Goal: Task Accomplishment & Management: Use online tool/utility

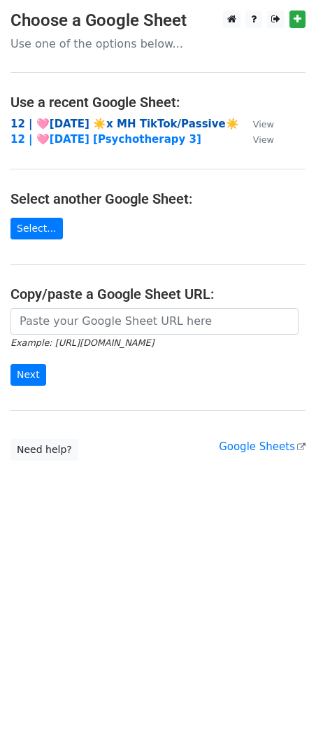
click at [63, 122] on strong "12 | 🩷AUG 1 ☀️x MH TikTok/Passive☀️" at bounding box center [124, 124] width 229 height 13
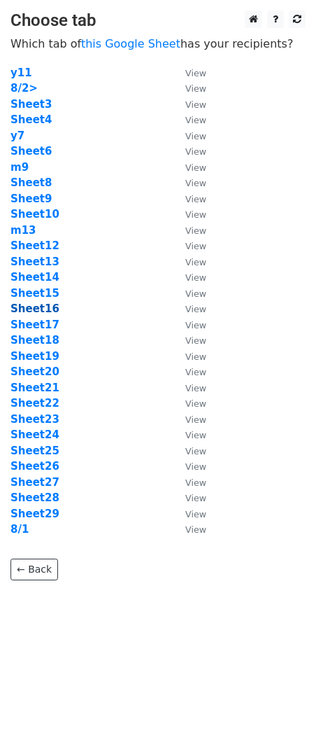
click at [38, 309] on strong "Sheet16" at bounding box center [34, 308] width 49 height 13
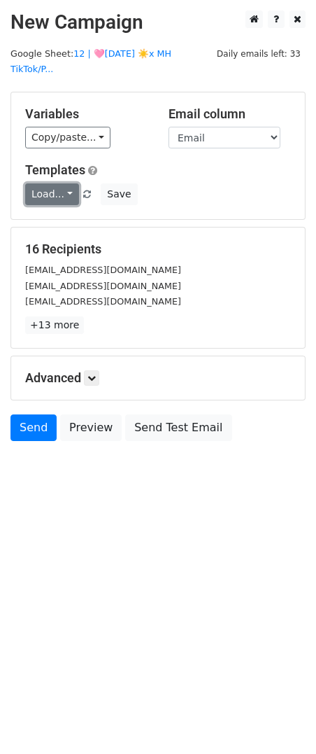
click at [54, 183] on link "Load..." at bounding box center [52, 194] width 54 height 22
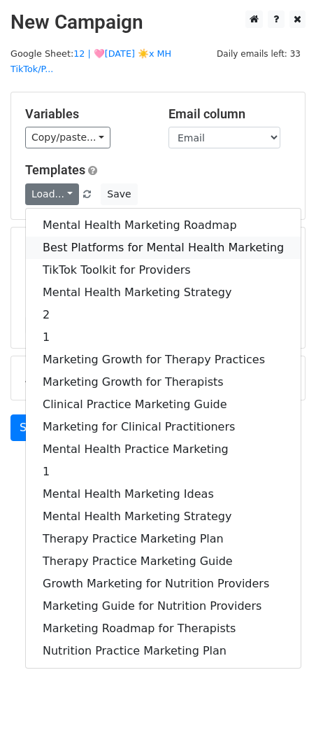
click at [52, 237] on link "Best Platforms for Mental Health Marketing" at bounding box center [163, 248] width 275 height 22
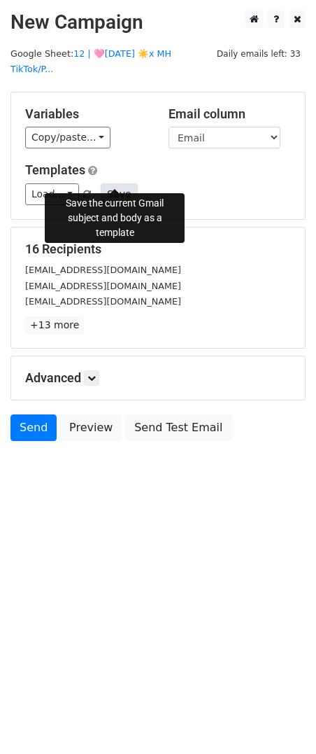
click at [119, 183] on button "Save" at bounding box center [119, 194] width 36 height 22
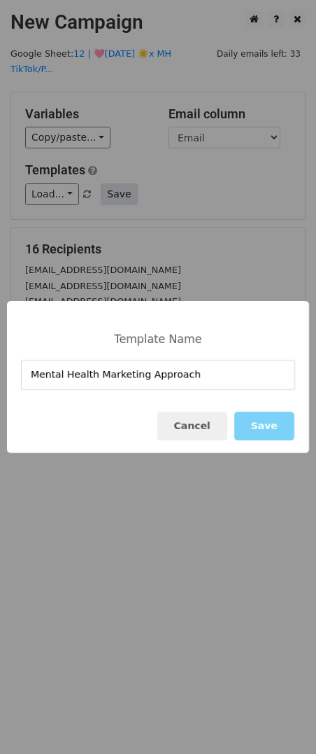
type input "Mental Health Marketing Approach"
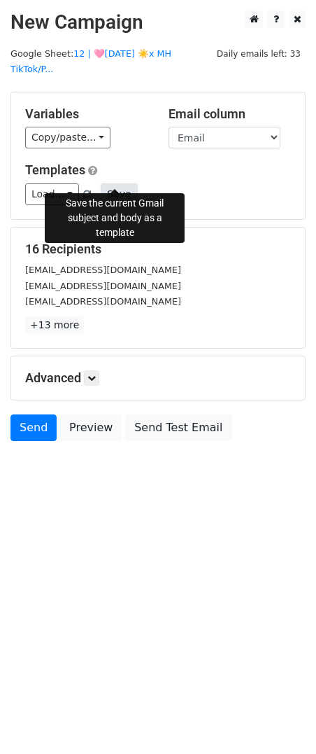
click at [122, 183] on button "Save" at bounding box center [119, 194] width 36 height 22
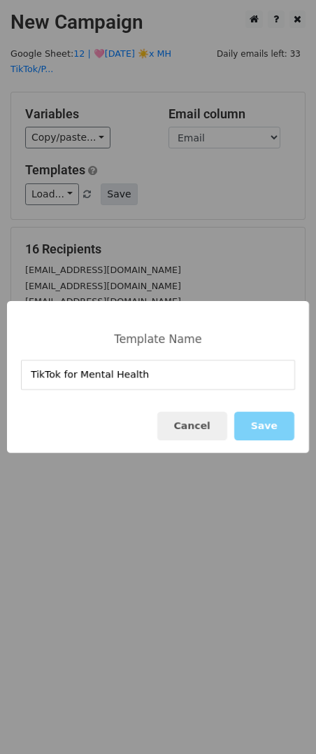
type input "TikTok for Mental Health"
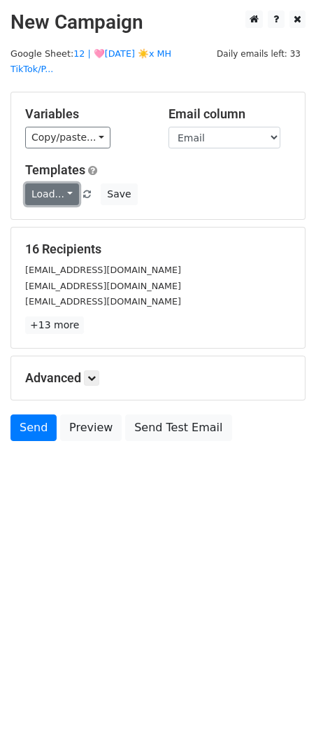
click at [57, 183] on link "Load..." at bounding box center [52, 194] width 54 height 22
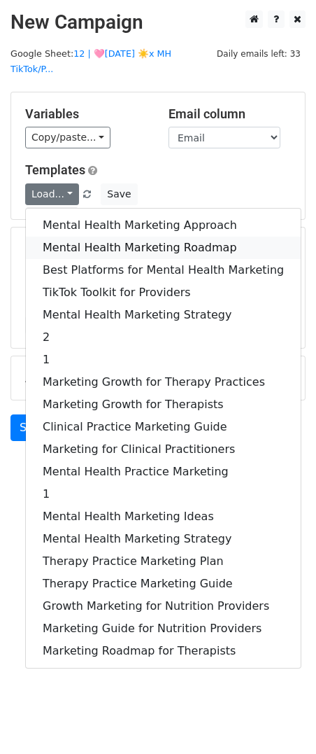
click at [58, 237] on link "Mental Health Marketing Roadmap" at bounding box center [163, 248] width 275 height 22
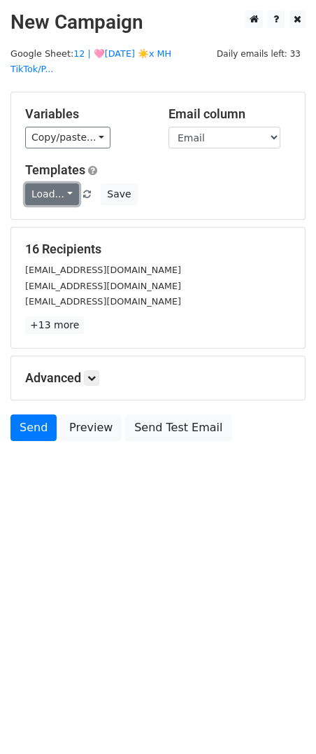
click at [45, 183] on link "Load..." at bounding box center [52, 194] width 54 height 22
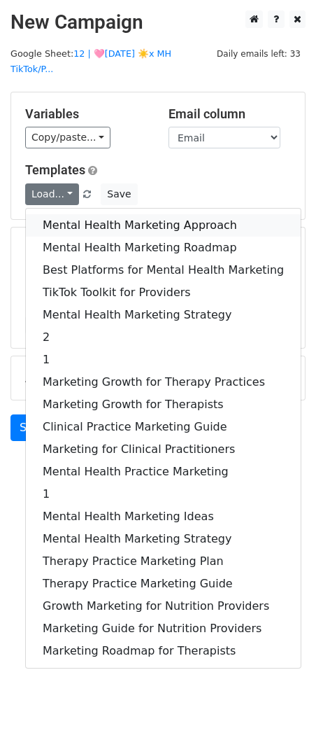
click at [54, 216] on link "Mental Health Marketing Approach" at bounding box center [163, 225] width 275 height 22
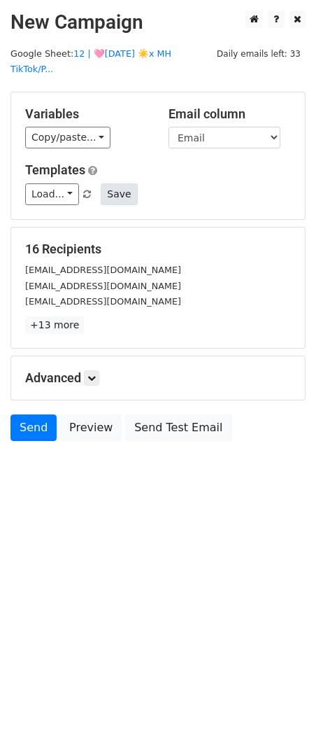
click at [101, 183] on button "Save" at bounding box center [119, 194] width 36 height 22
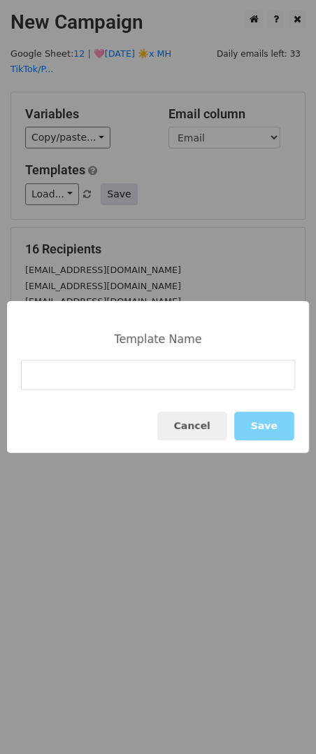
type input "TikTok for Mental Health"
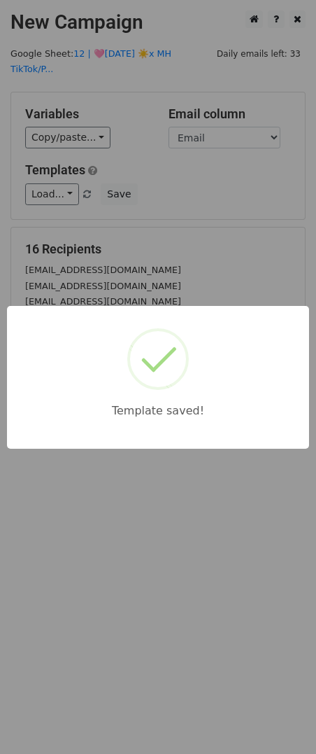
drag, startPoint x: 200, startPoint y: 220, endPoint x: 178, endPoint y: 339, distance: 121.0
click at [199, 223] on div "Template saved!" at bounding box center [158, 377] width 316 height 754
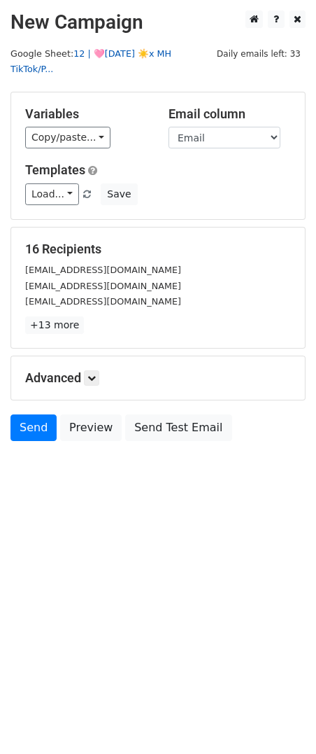
click at [161, 58] on link "12 | 🩷AUG 1 ☀️x MH TikTok/P..." at bounding box center [90, 61] width 161 height 27
click at [93, 374] on icon at bounding box center [91, 378] width 8 height 8
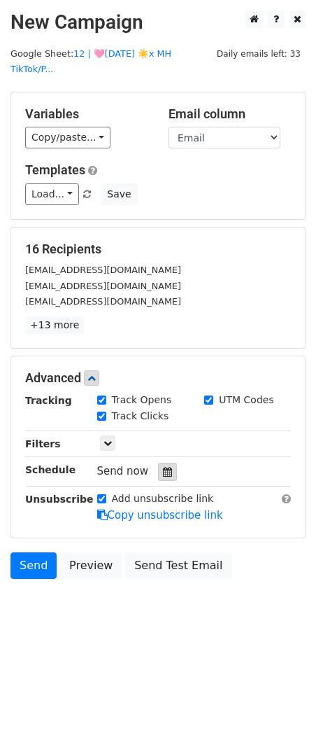
click at [160, 463] on div at bounding box center [167, 472] width 19 height 18
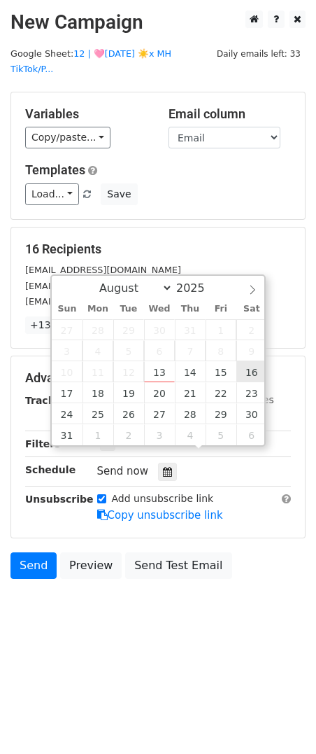
type input "2025-08-16 12:00"
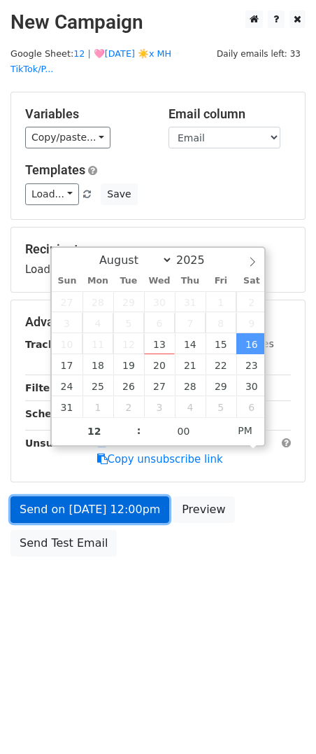
click at [118, 496] on link "Send on Aug 16 at 12:00pm" at bounding box center [89, 509] width 159 height 27
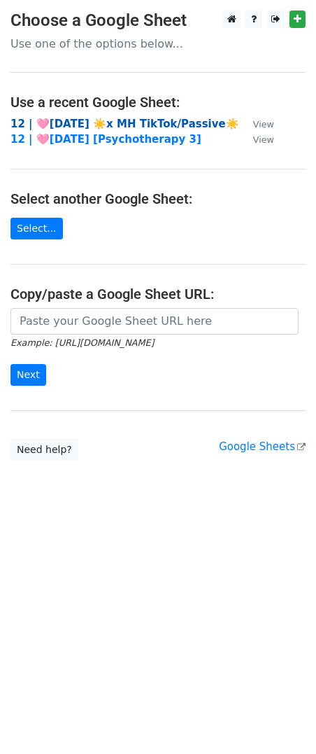
click at [122, 123] on strong "12 | 🩷AUG 1 ☀️x MH TikTok/Passive☀️" at bounding box center [124, 124] width 229 height 13
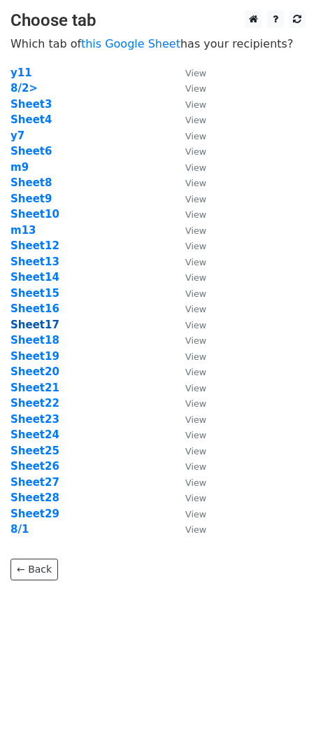
click at [41, 322] on strong "Sheet17" at bounding box center [34, 324] width 49 height 13
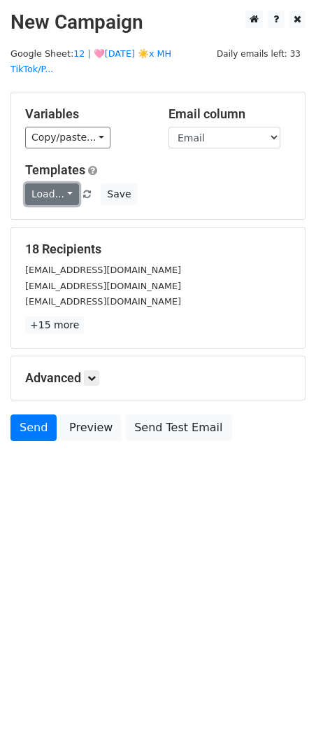
click at [58, 183] on link "Load..." at bounding box center [52, 194] width 54 height 22
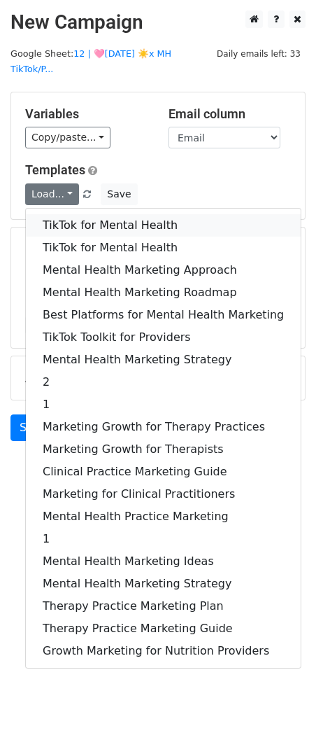
click at [84, 214] on link "TikTok for Mental Health" at bounding box center [163, 225] width 275 height 22
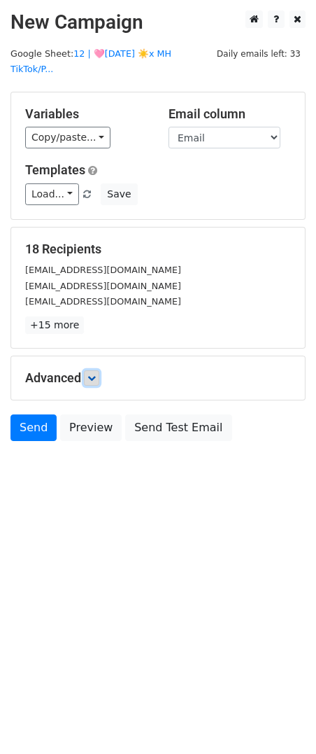
drag, startPoint x: 98, startPoint y: 360, endPoint x: 122, endPoint y: 413, distance: 57.6
click at [96, 374] on icon at bounding box center [91, 378] width 8 height 8
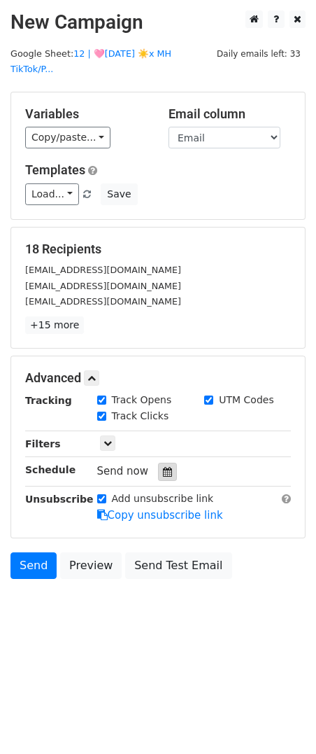
click at [163, 467] on icon at bounding box center [167, 472] width 9 height 10
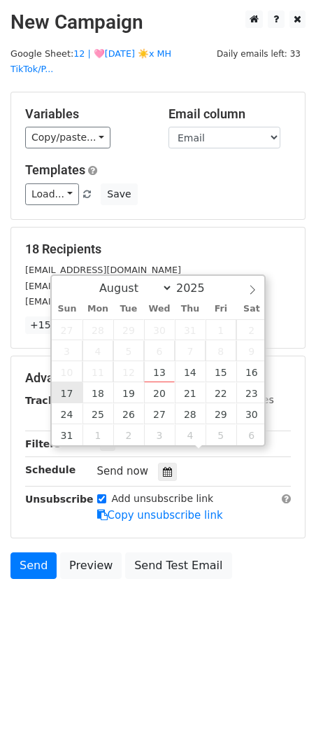
type input "2025-08-17 12:00"
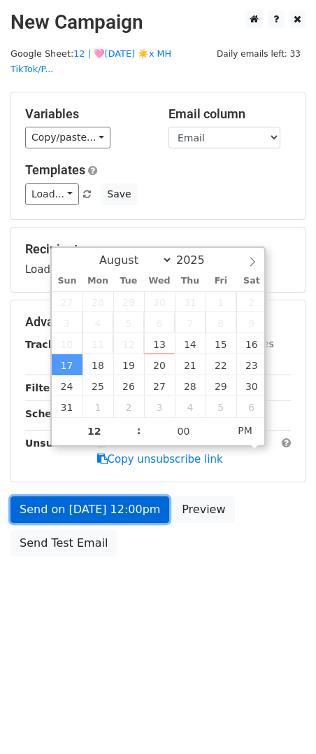
click at [78, 496] on link "Send on Aug 17 at 12:00pm" at bounding box center [89, 509] width 159 height 27
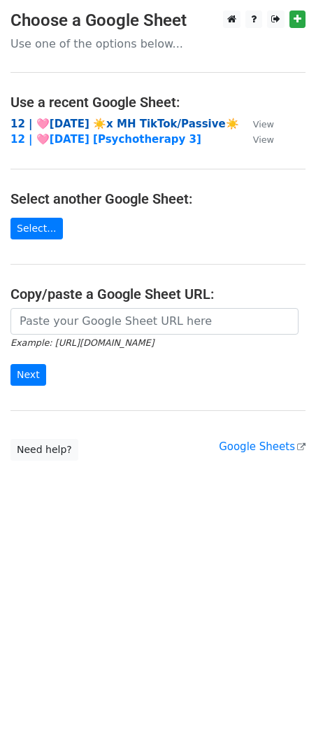
click at [89, 125] on strong "12 | 🩷AUG 1 ☀️x MH TikTok/Passive☀️" at bounding box center [124, 124] width 229 height 13
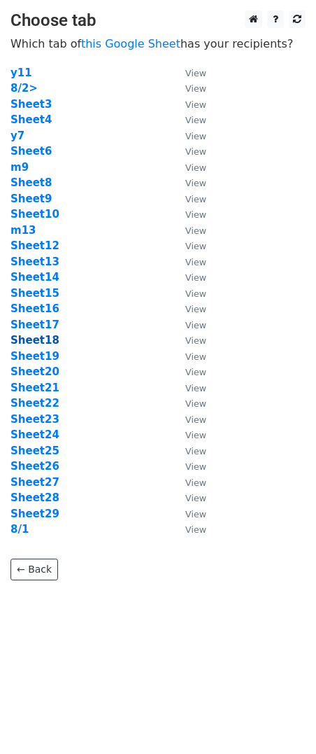
click at [41, 342] on strong "Sheet18" at bounding box center [34, 340] width 49 height 13
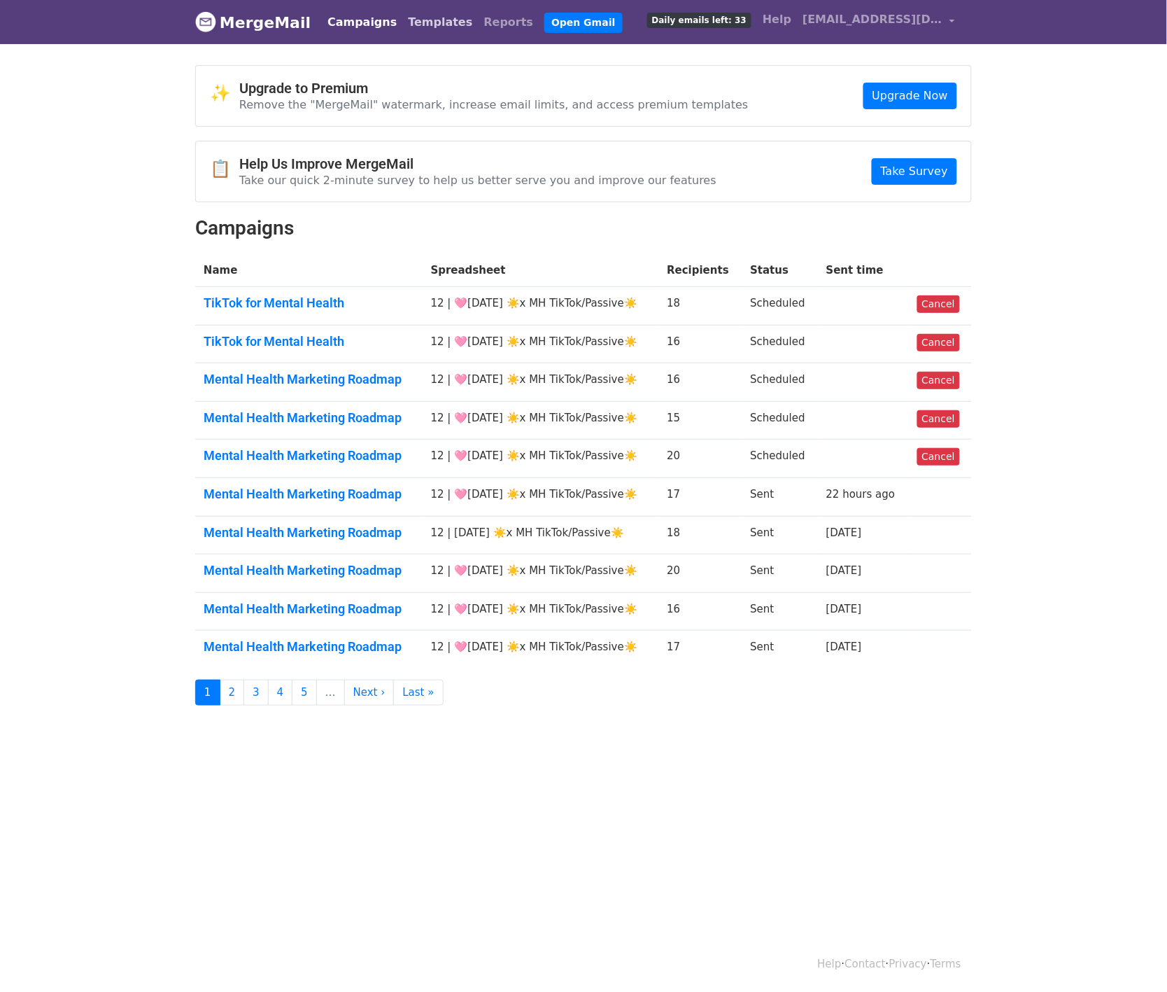
click at [424, 23] on link "Templates" at bounding box center [440, 22] width 76 height 28
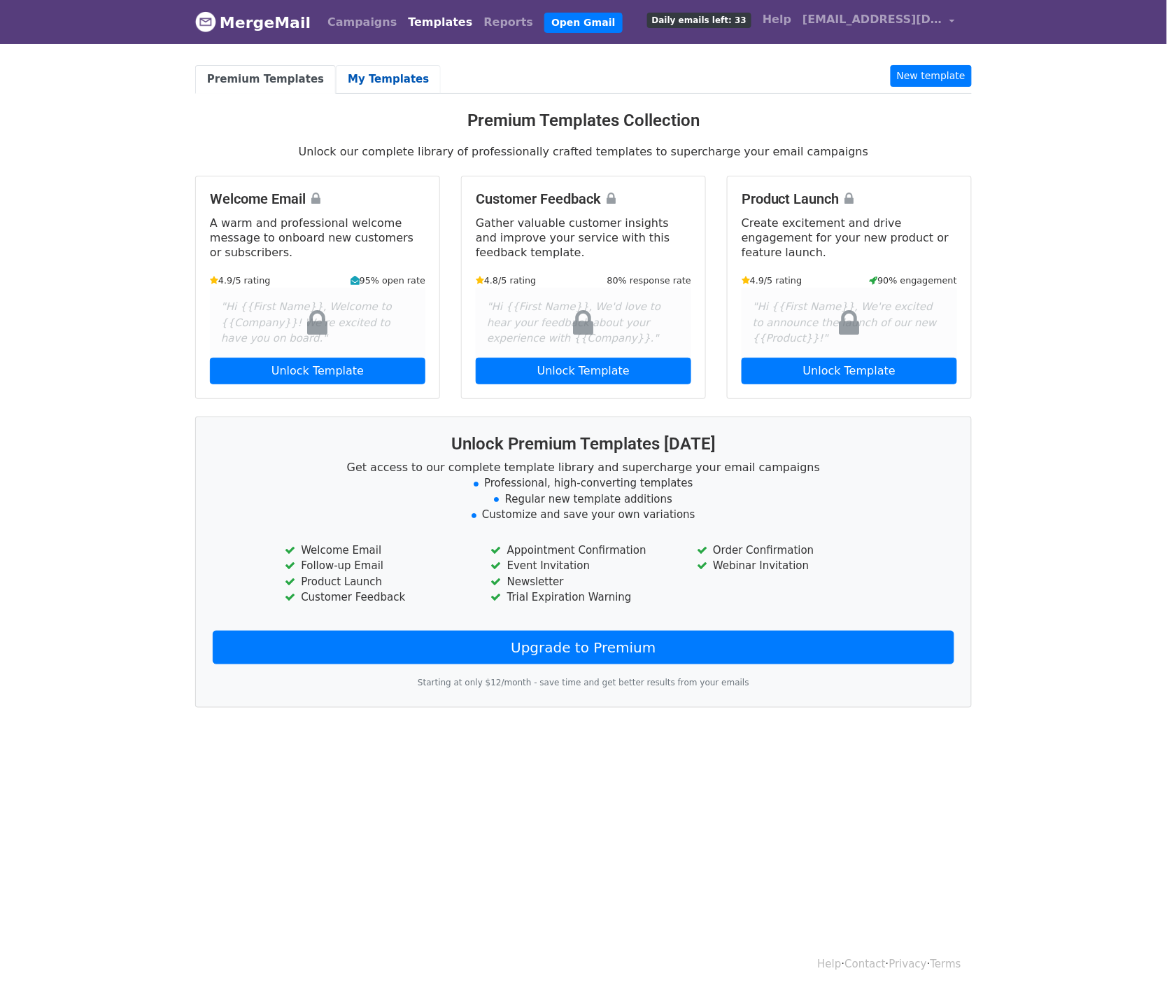
click at [372, 93] on link "My Templates" at bounding box center [388, 79] width 105 height 29
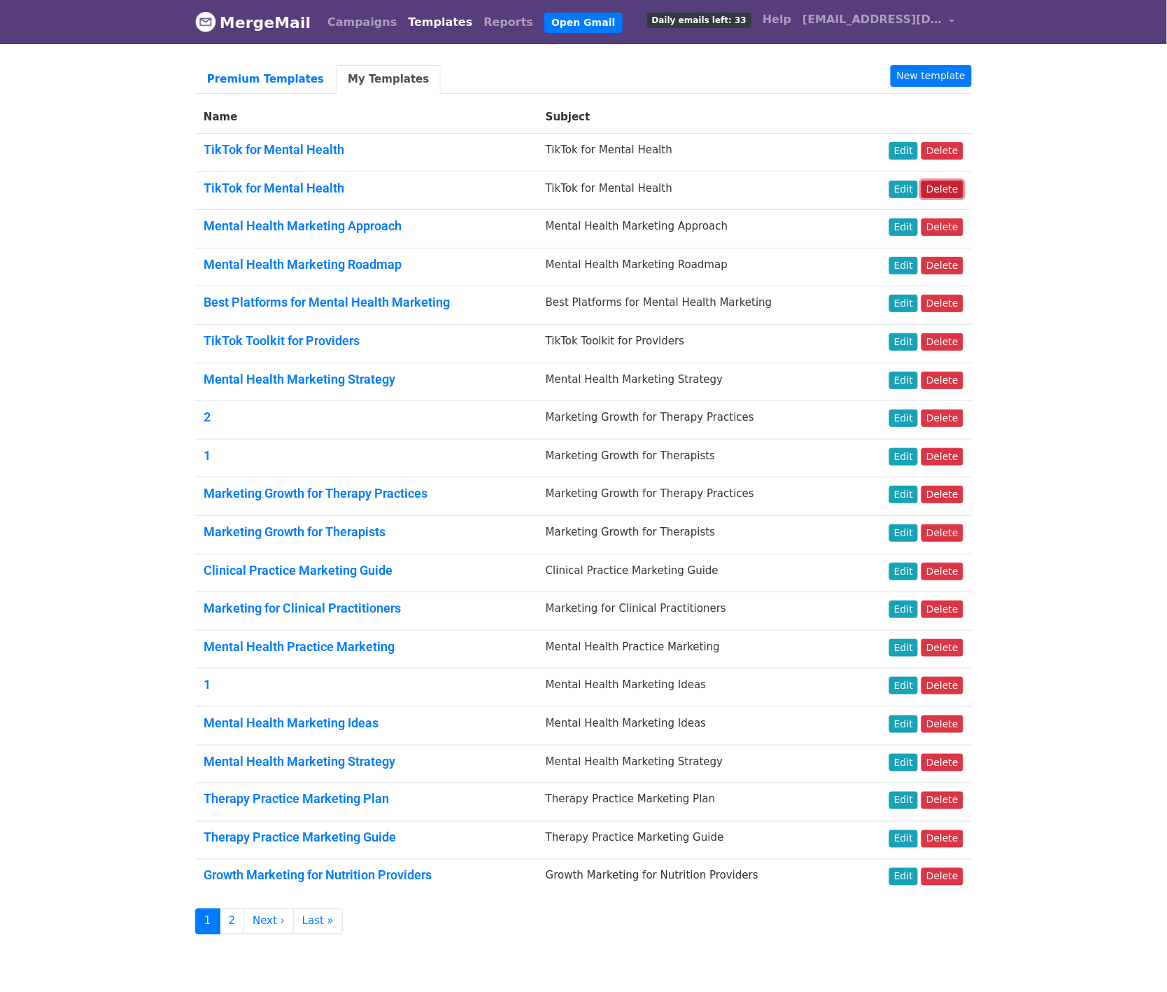
click at [955, 195] on link "Delete" at bounding box center [943, 189] width 42 height 17
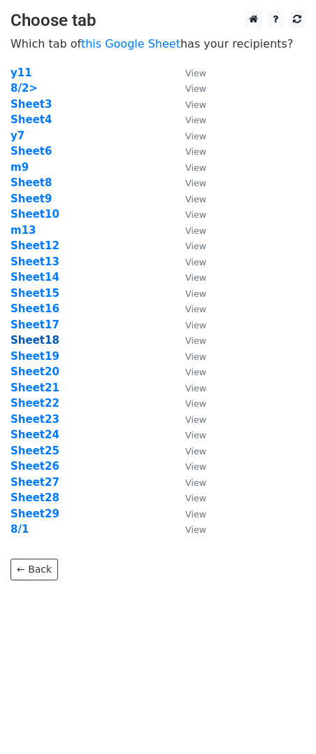
click at [31, 337] on strong "Sheet18" at bounding box center [34, 340] width 49 height 13
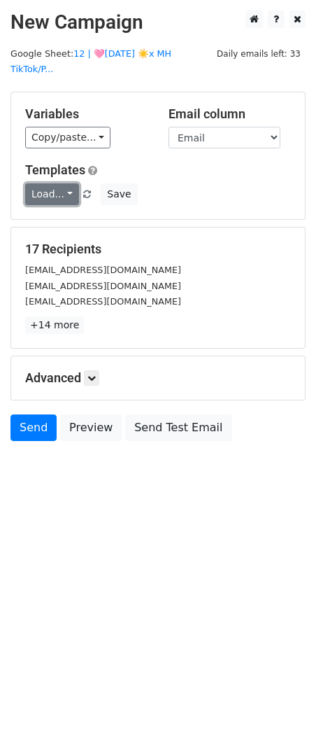
click at [57, 183] on link "Load..." at bounding box center [52, 194] width 54 height 22
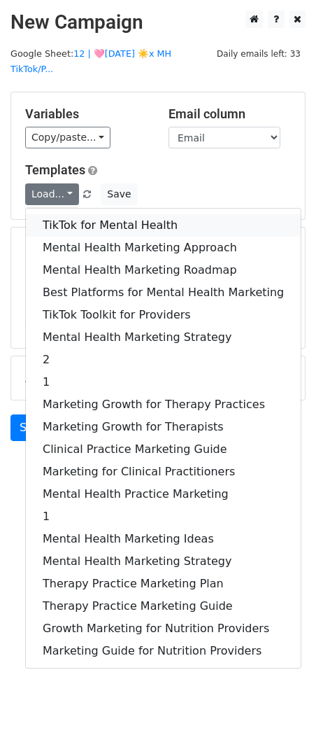
click at [57, 214] on link "TikTok for Mental Health" at bounding box center [163, 225] width 275 height 22
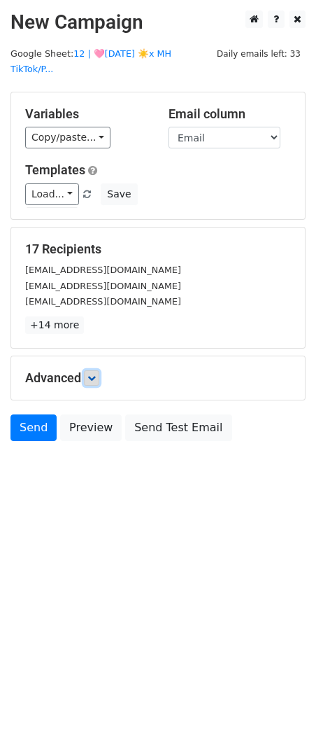
click at [92, 370] on link at bounding box center [91, 377] width 15 height 15
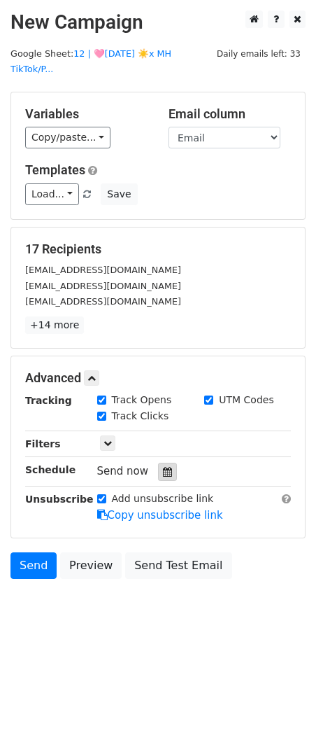
click at [162, 463] on div at bounding box center [167, 472] width 19 height 18
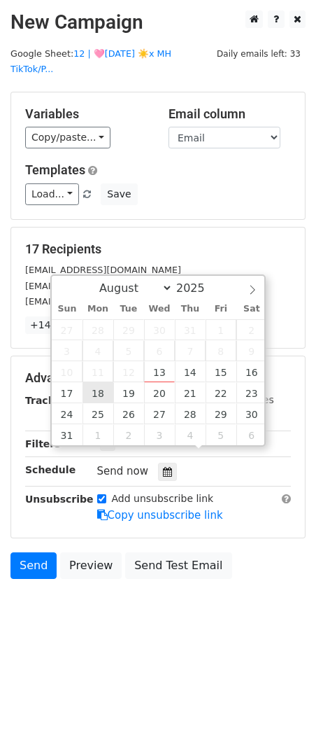
type input "2025-08-18 12:00"
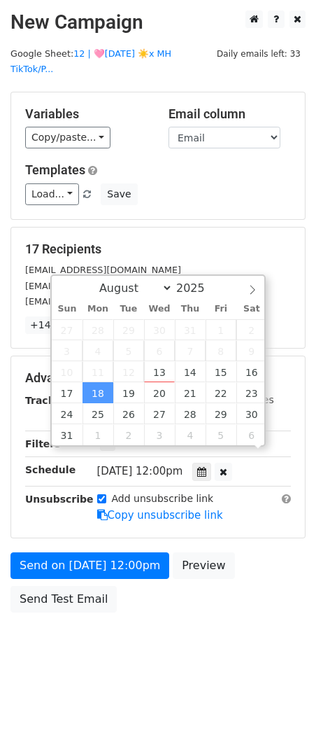
scroll to position [1, 0]
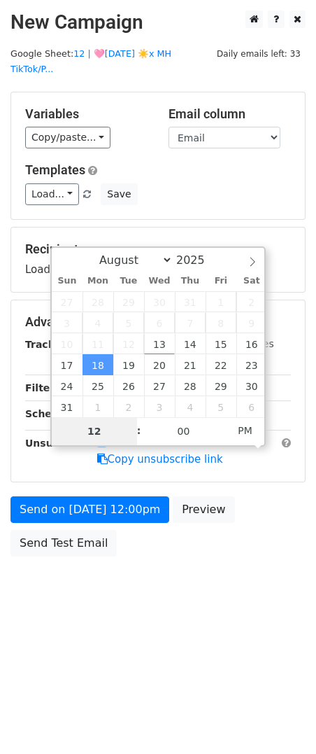
type input "8"
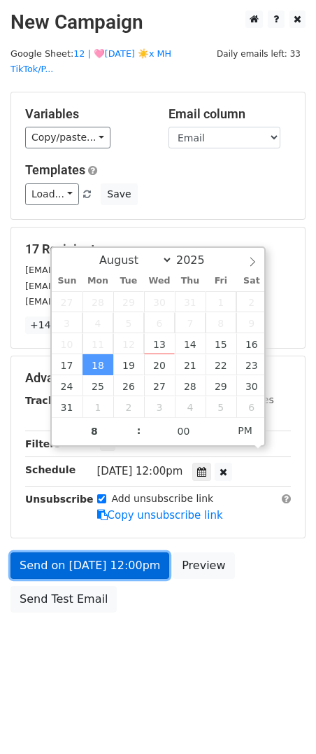
type input "2025-08-18 20:00"
drag, startPoint x: 48, startPoint y: 542, endPoint x: 31, endPoint y: 538, distance: 17.2
click at [48, 552] on link "Send on Aug 18 at 12:00pm" at bounding box center [89, 565] width 159 height 27
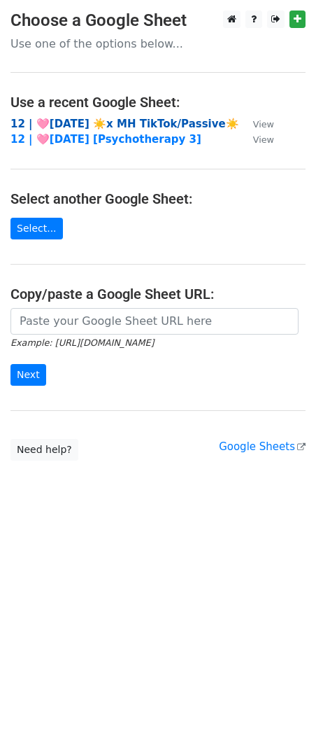
click at [96, 118] on strong "12 | 🩷[DATE] ☀️x MH TikTok/Passive☀️" at bounding box center [124, 124] width 229 height 13
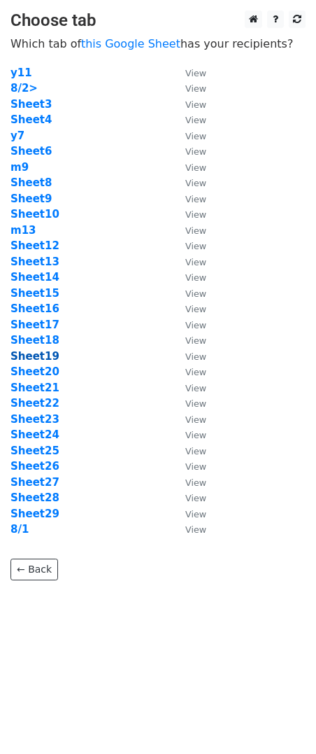
click at [37, 355] on strong "Sheet19" at bounding box center [34, 356] width 49 height 13
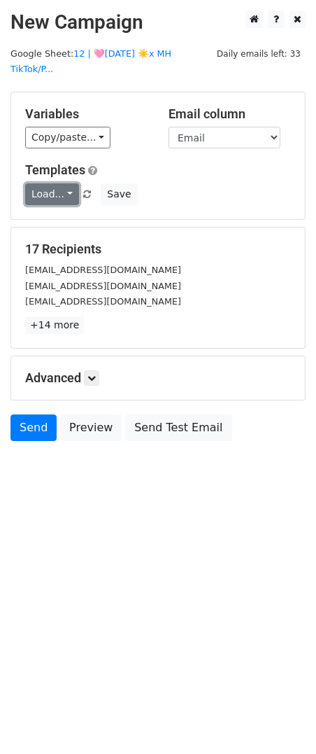
click at [50, 183] on link "Load..." at bounding box center [52, 194] width 54 height 22
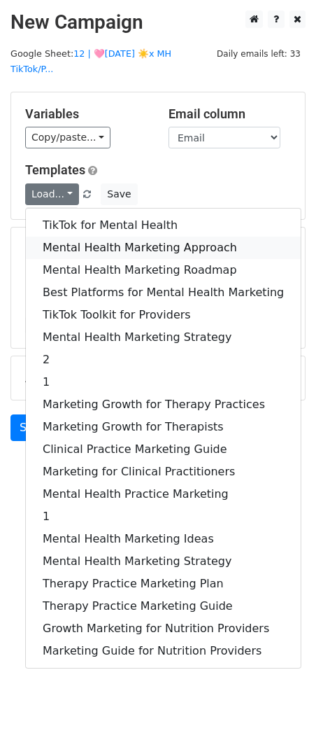
click at [58, 237] on link "Mental Health Marketing Approach" at bounding box center [163, 248] width 275 height 22
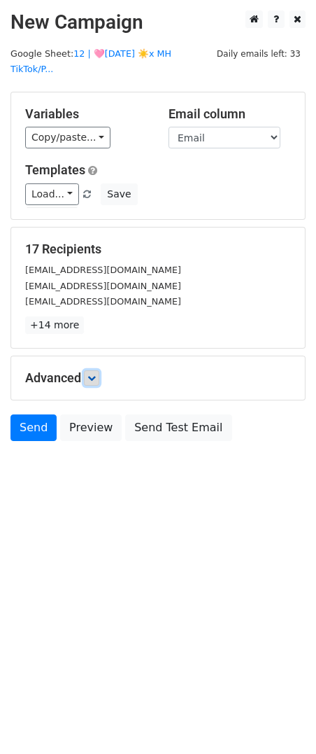
click at [88, 370] on link at bounding box center [91, 377] width 15 height 15
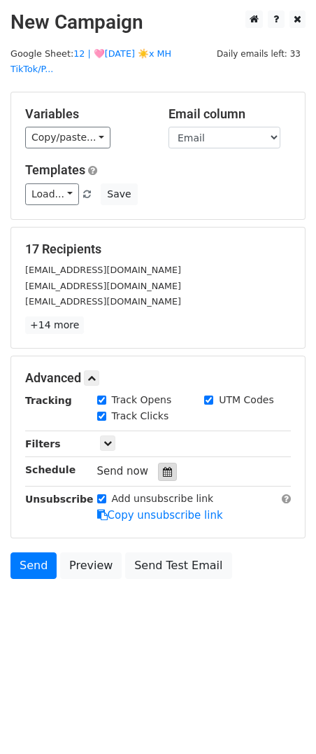
click at [163, 467] on icon at bounding box center [167, 472] width 9 height 10
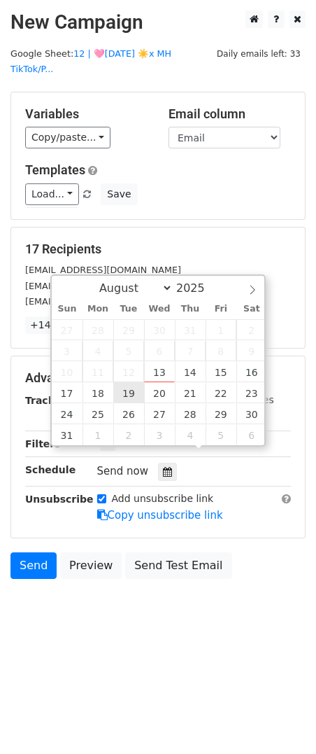
type input "[DATE] 12:00"
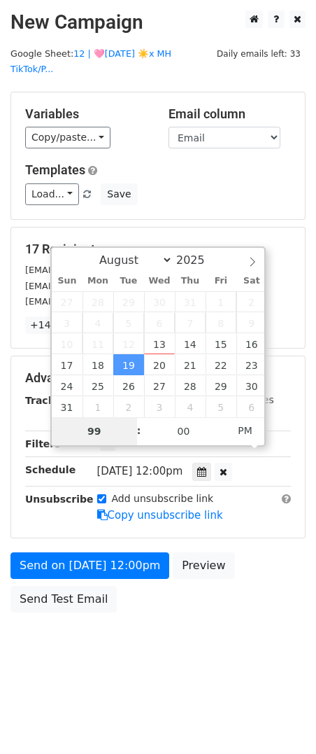
type input "9"
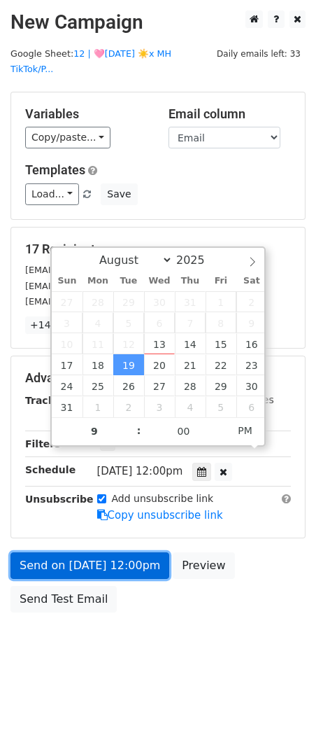
type input "2025-08-19 21:00"
click at [75, 552] on link "Send on Aug 19 at 12:00pm" at bounding box center [89, 565] width 159 height 27
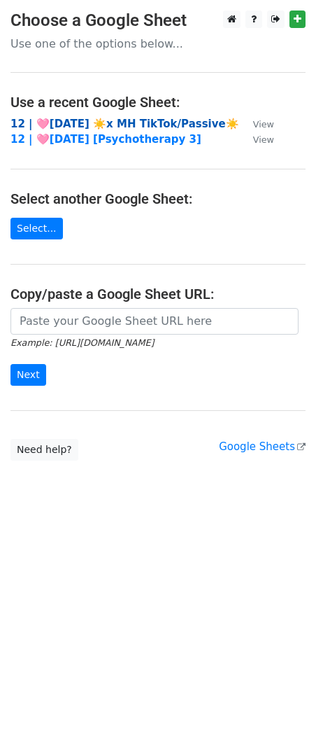
click at [99, 126] on strong "12 | 🩷[DATE] ☀️x MH TikTok/Passive☀️" at bounding box center [124, 124] width 229 height 13
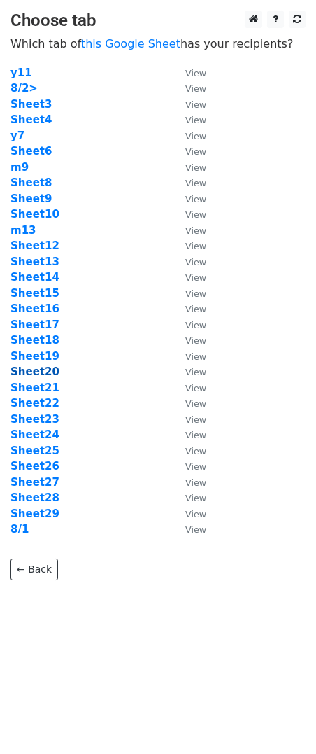
click at [43, 369] on strong "Sheet20" at bounding box center [34, 371] width 49 height 13
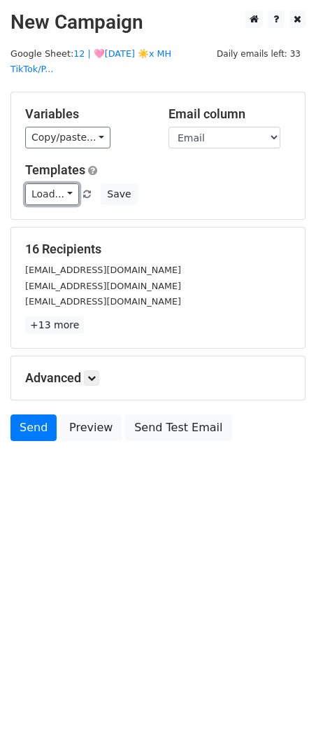
click at [59, 183] on link "Load..." at bounding box center [52, 194] width 54 height 22
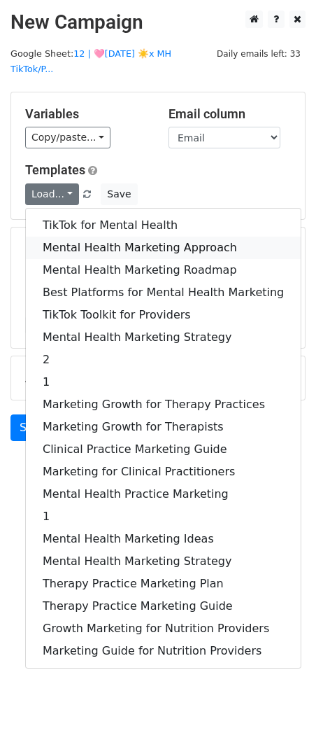
click at [59, 237] on link "Mental Health Marketing Approach" at bounding box center [163, 248] width 275 height 22
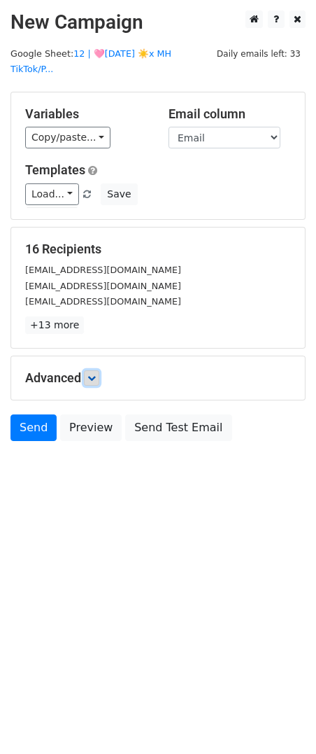
click at [90, 374] on icon at bounding box center [91, 378] width 8 height 8
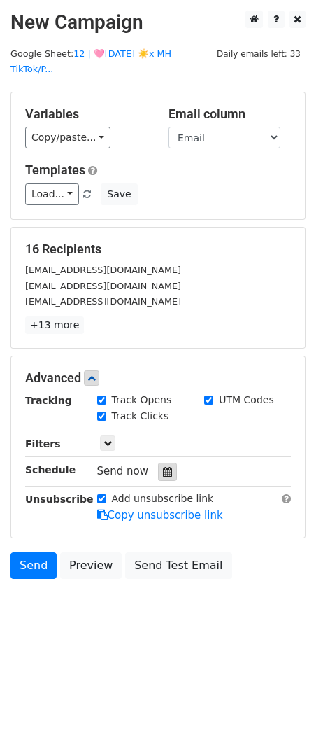
click at [163, 467] on icon at bounding box center [167, 472] width 9 height 10
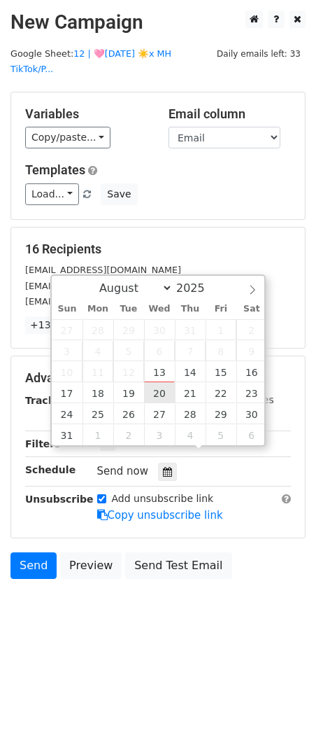
type input "2025-08-20 12:00"
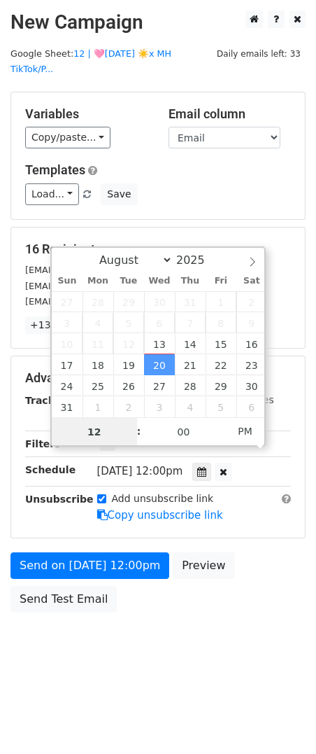
scroll to position [1, 0]
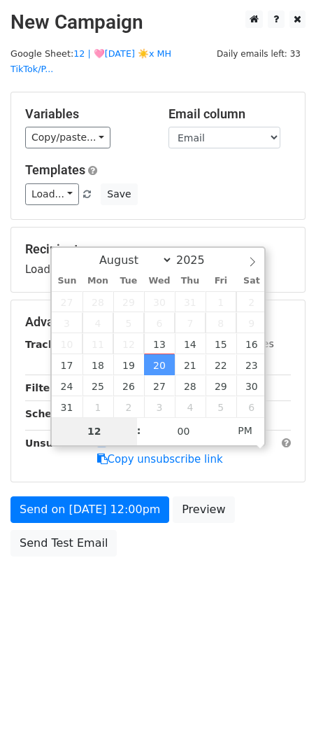
type input "8"
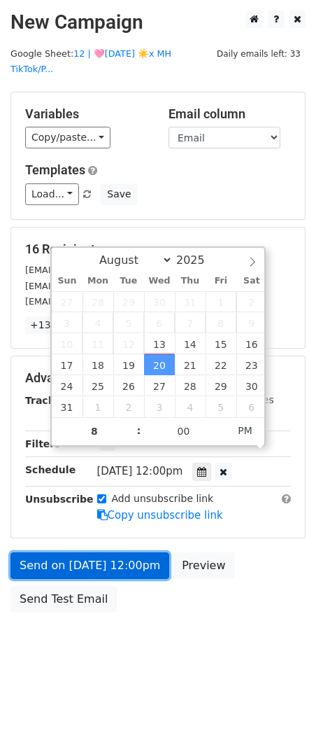
type input "2025-08-20 20:00"
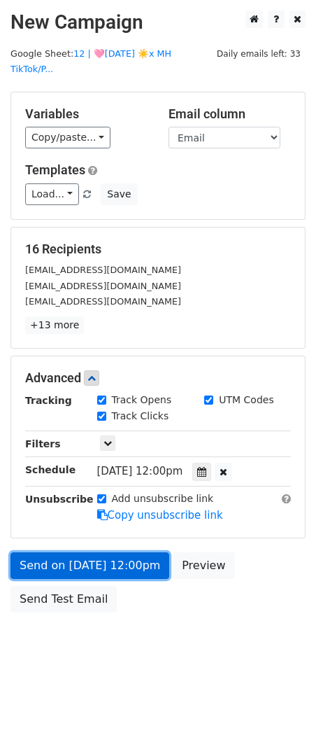
click at [102, 552] on link "Send on Aug 20 at 12:00pm" at bounding box center [89, 565] width 159 height 27
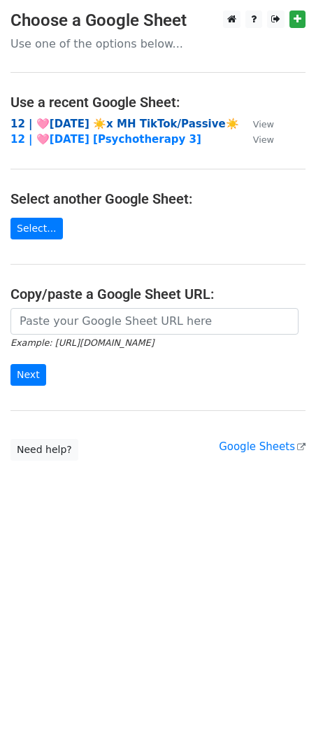
click at [97, 119] on strong "12 | 🩷[DATE] ☀️x MH TikTok/Passive☀️" at bounding box center [124, 124] width 229 height 13
